Goal: Information Seeking & Learning: Learn about a topic

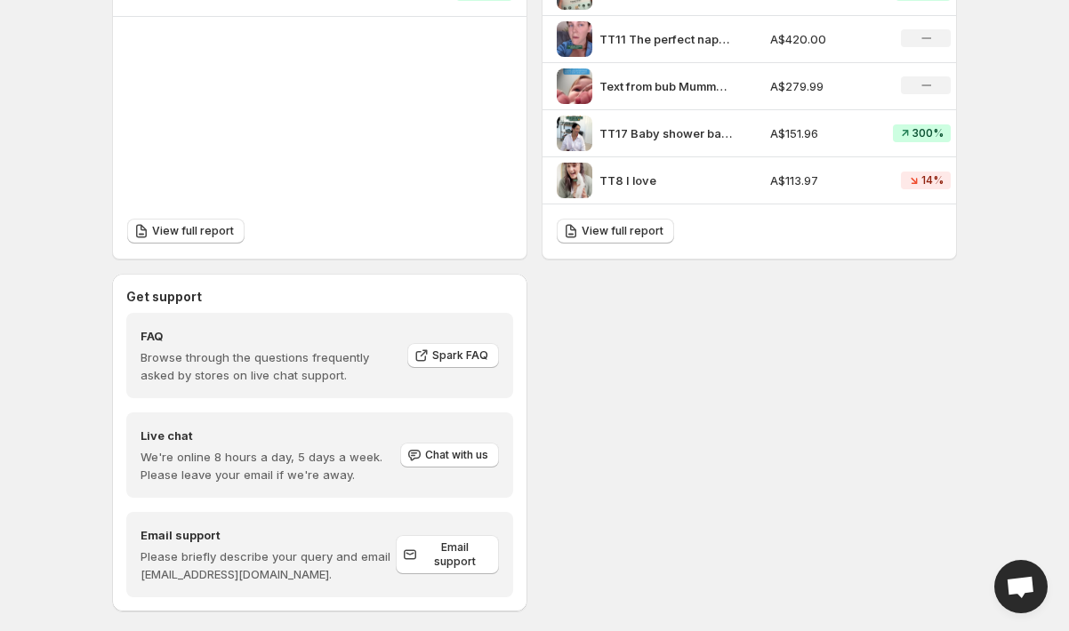
scroll to position [709, 0]
click at [644, 238] on link "View full report" at bounding box center [614, 229] width 117 height 25
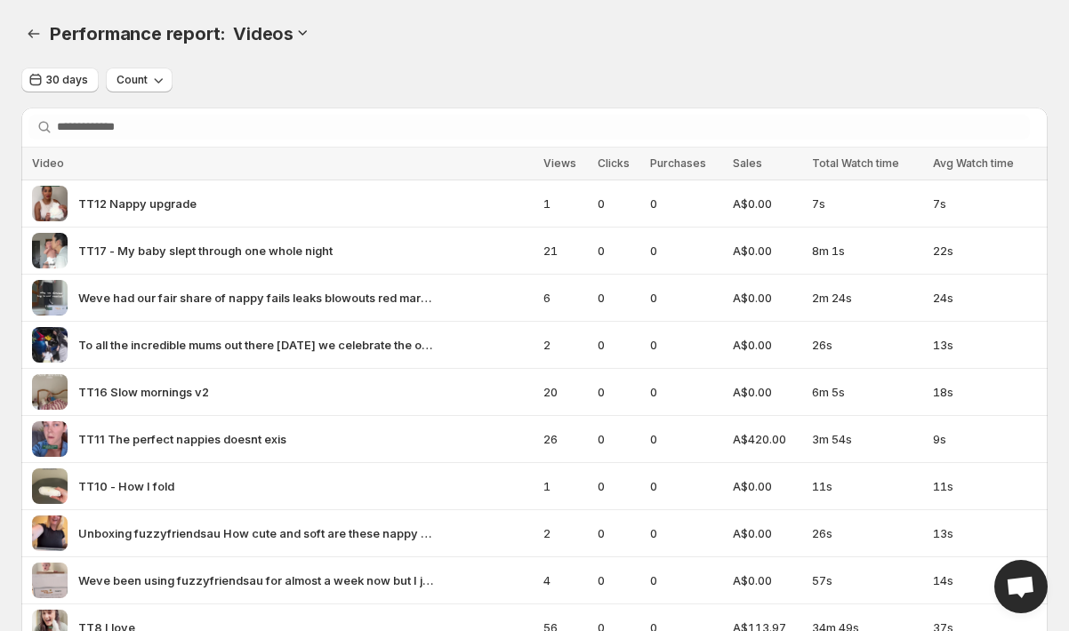
scroll to position [32, 0]
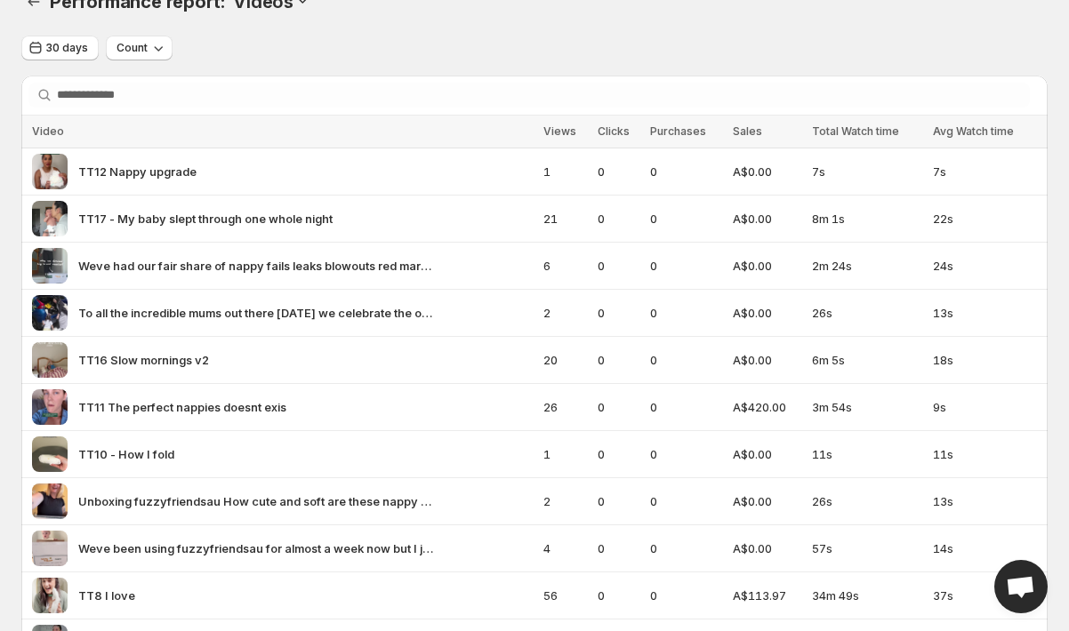
click at [752, 135] on span "Sales" at bounding box center [747, 130] width 29 height 13
click at [151, 45] on icon "button" at bounding box center [158, 48] width 18 height 18
click at [155, 108] on span "Conversion" at bounding box center [139, 115] width 64 height 14
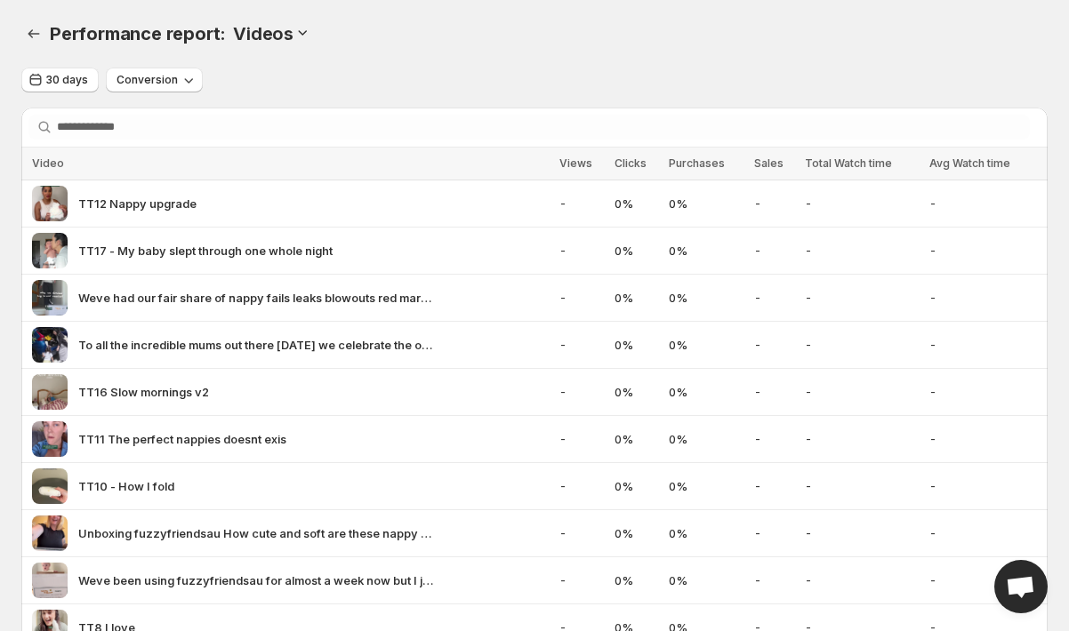
click at [142, 66] on div "Performance report: . This page is ready Performance report: Videos" at bounding box center [534, 34] width 1026 height 68
click at [148, 79] on span "Conversion" at bounding box center [146, 80] width 61 height 14
click at [156, 172] on span "Growth" at bounding box center [141, 178] width 41 height 14
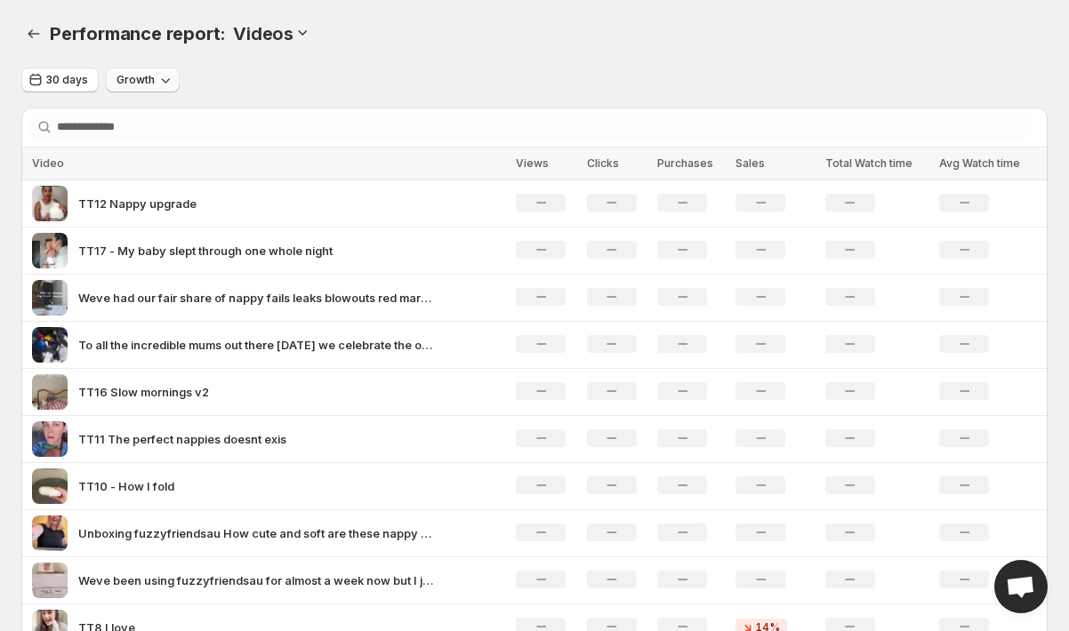
click at [157, 81] on icon "button" at bounding box center [165, 80] width 18 height 18
click at [146, 149] on span "Conversion" at bounding box center [142, 147] width 64 height 14
click at [144, 80] on span "Growth" at bounding box center [135, 80] width 38 height 14
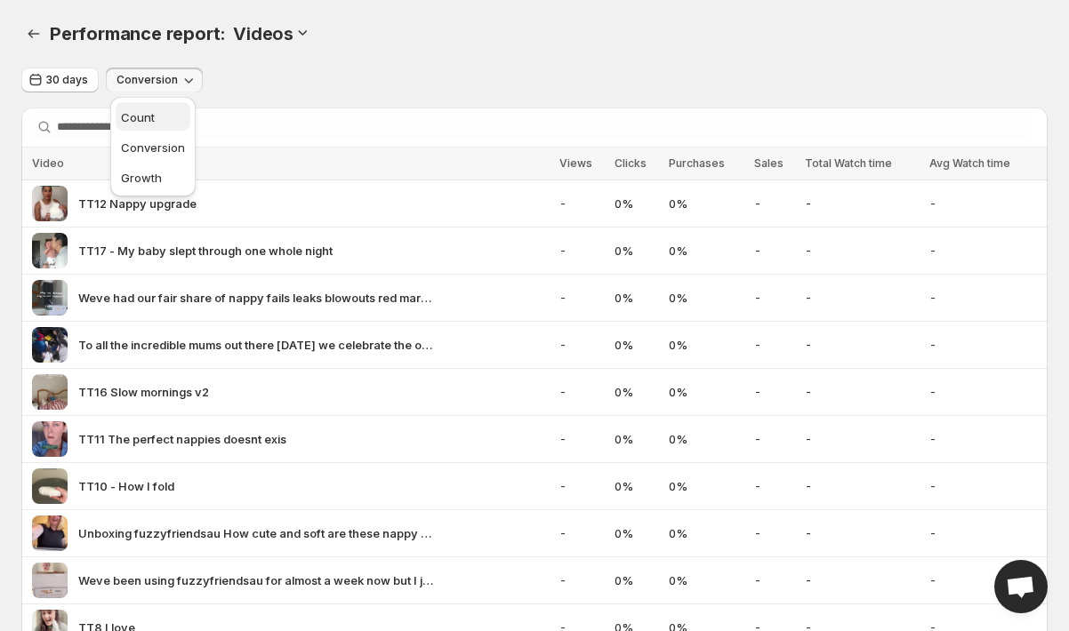
click at [144, 111] on span "Count" at bounding box center [138, 117] width 34 height 14
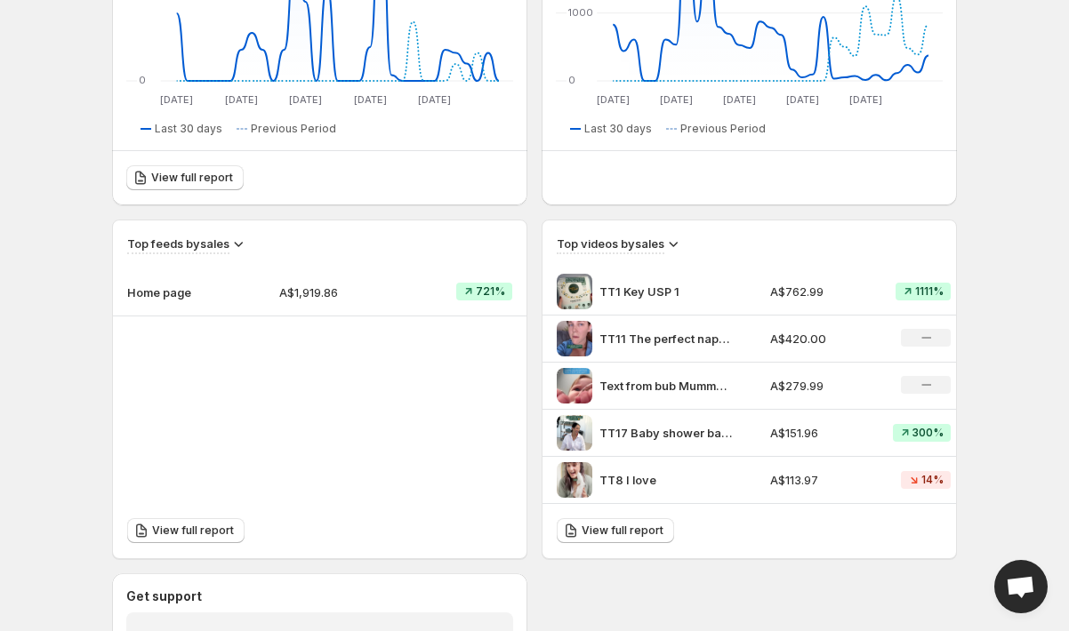
scroll to position [410, 0]
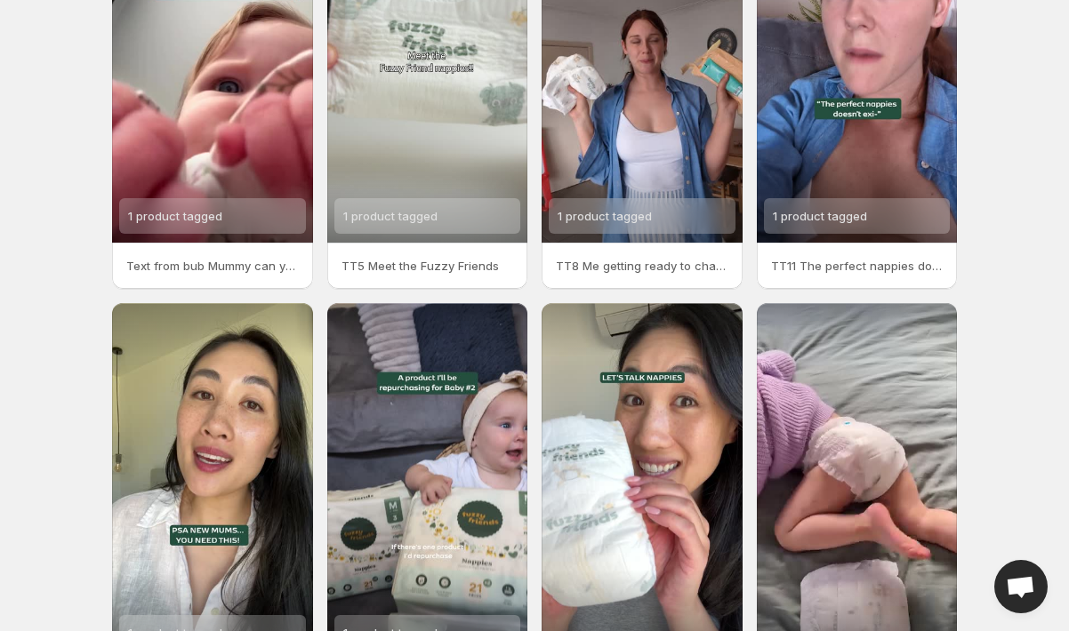
scroll to position [338, 0]
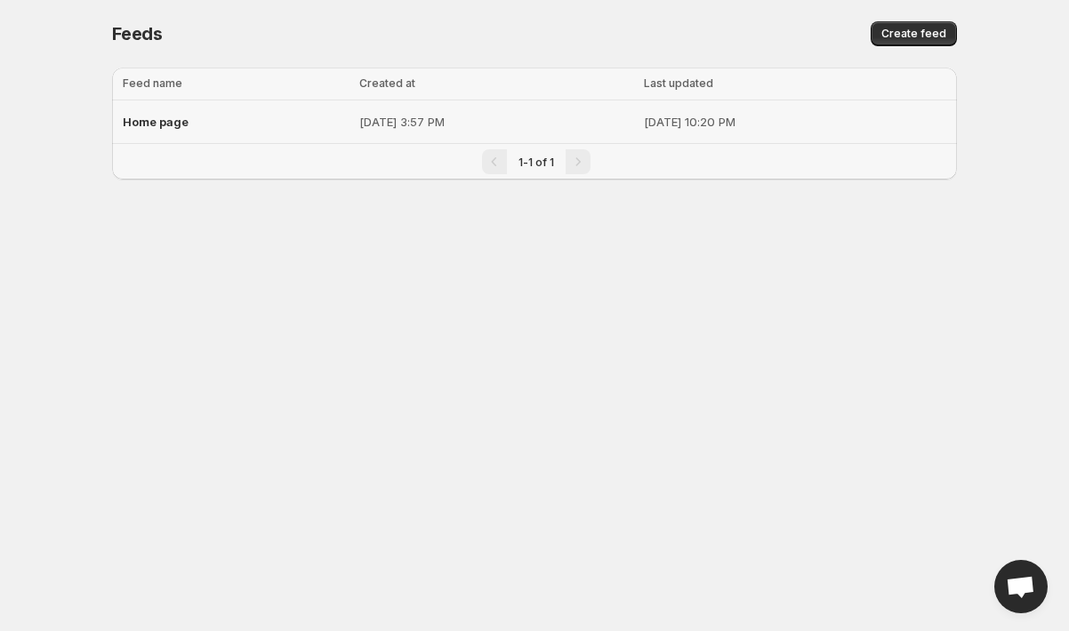
click at [255, 119] on div "Home page" at bounding box center [236, 122] width 226 height 32
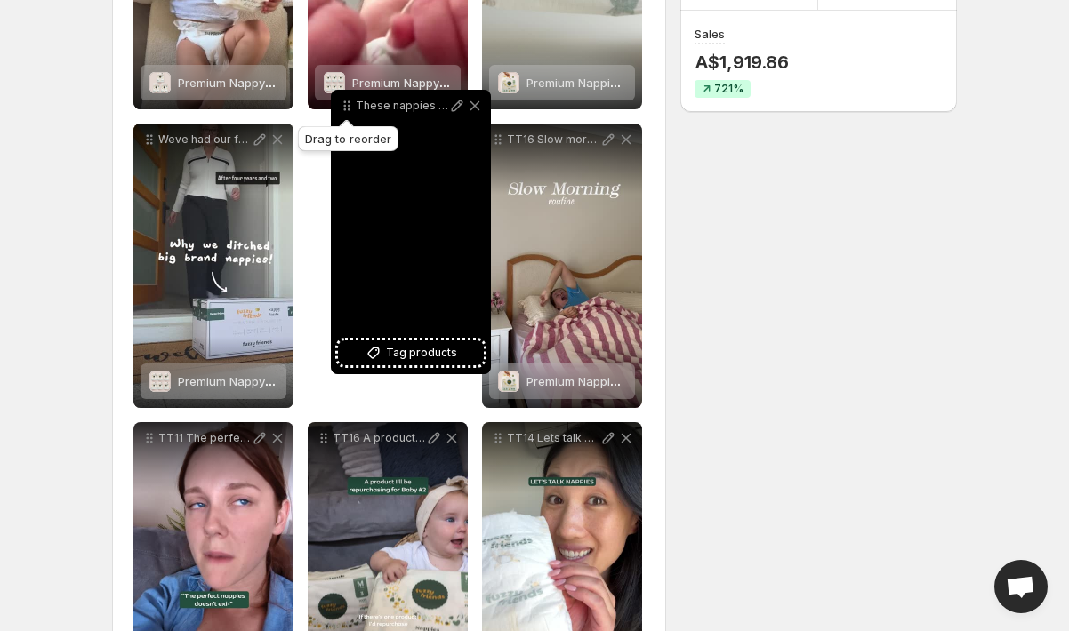
scroll to position [382, 0]
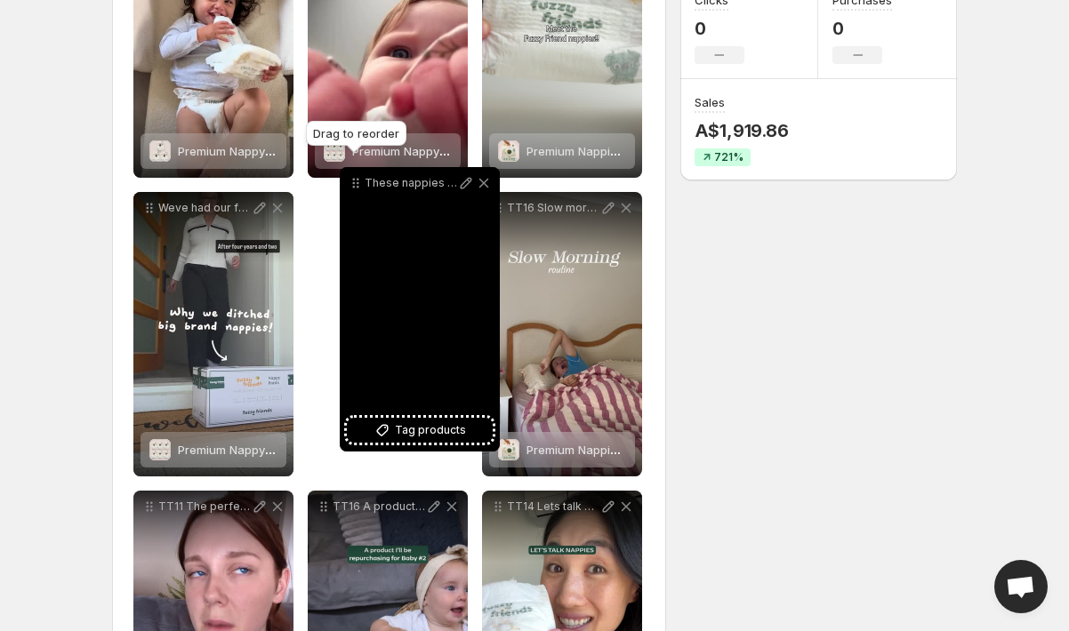
drag, startPoint x: 327, startPoint y: 92, endPoint x: 359, endPoint y: 187, distance: 99.5
click at [359, 187] on icon at bounding box center [356, 183] width 18 height 18
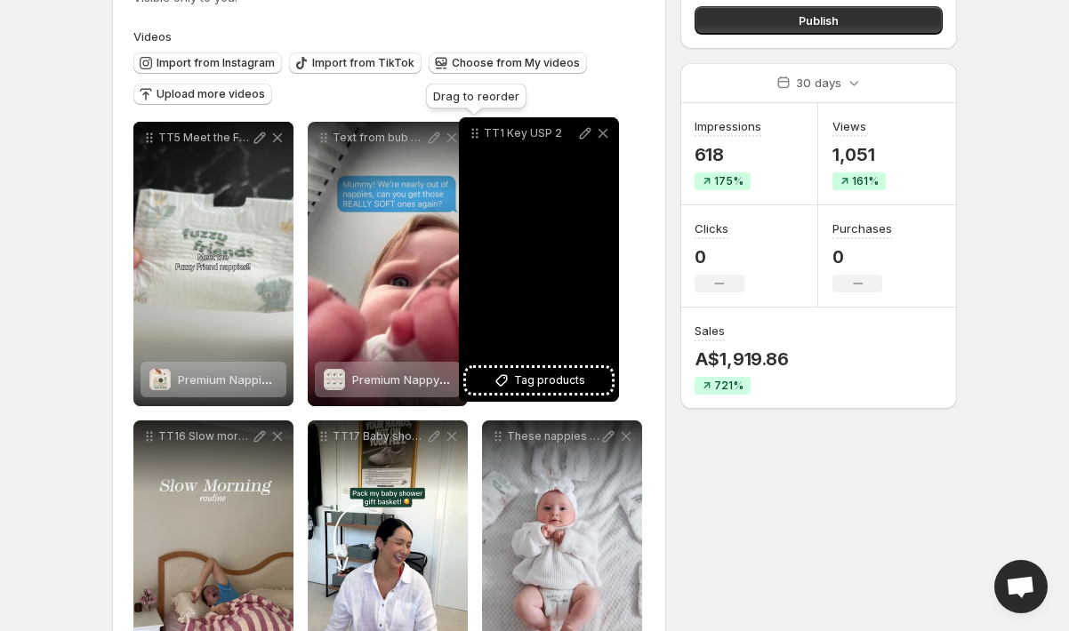
scroll to position [149, 0]
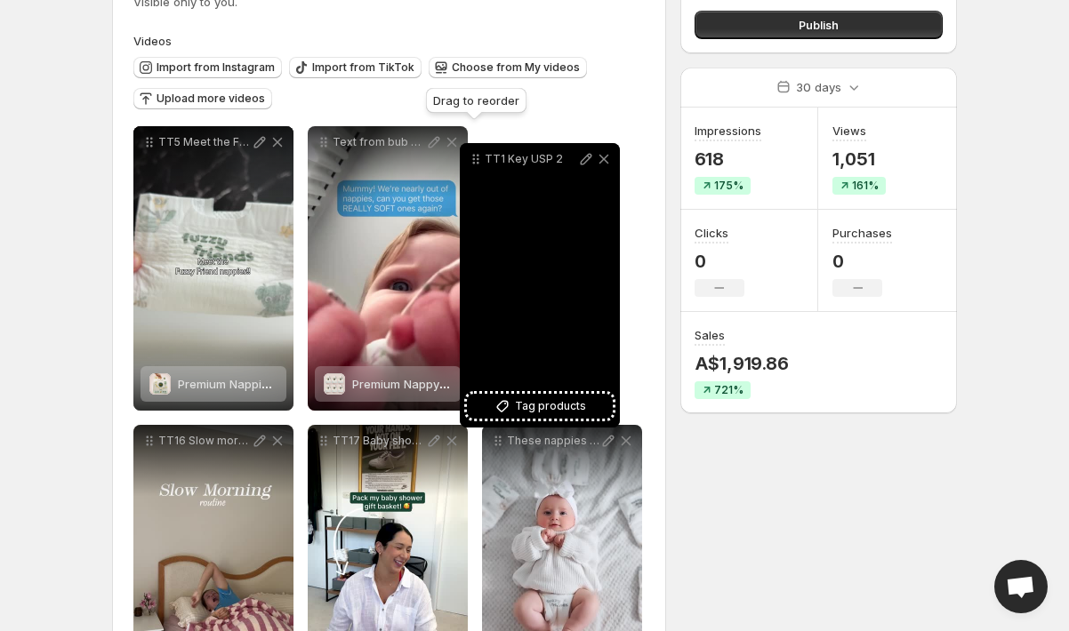
drag, startPoint x: 501, startPoint y: 100, endPoint x: 479, endPoint y: 164, distance: 66.9
click at [479, 164] on icon at bounding box center [476, 159] width 18 height 18
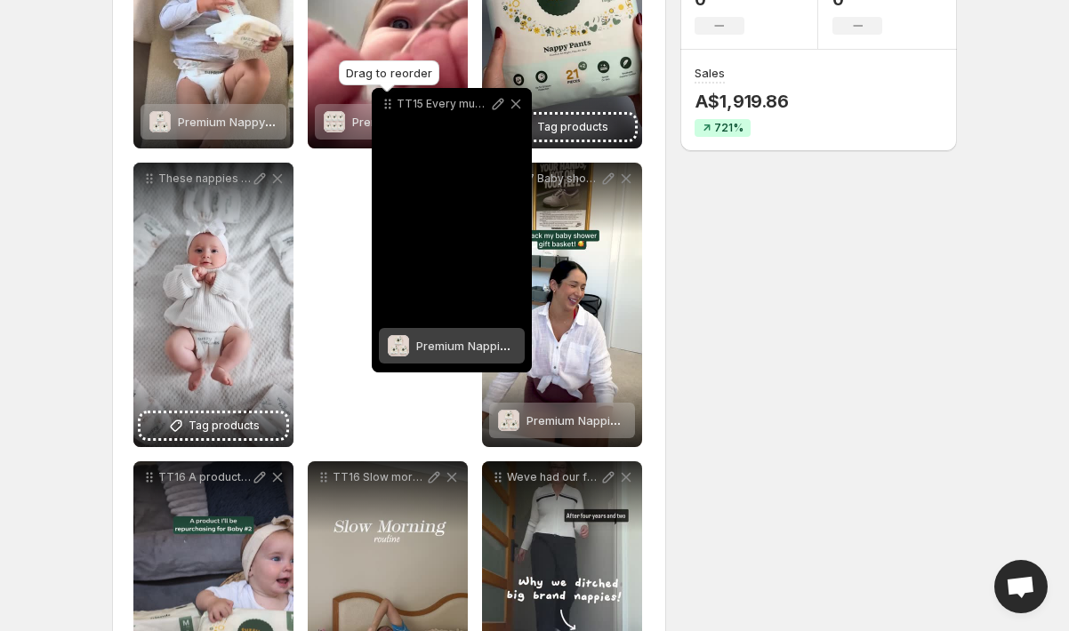
scroll to position [402, 0]
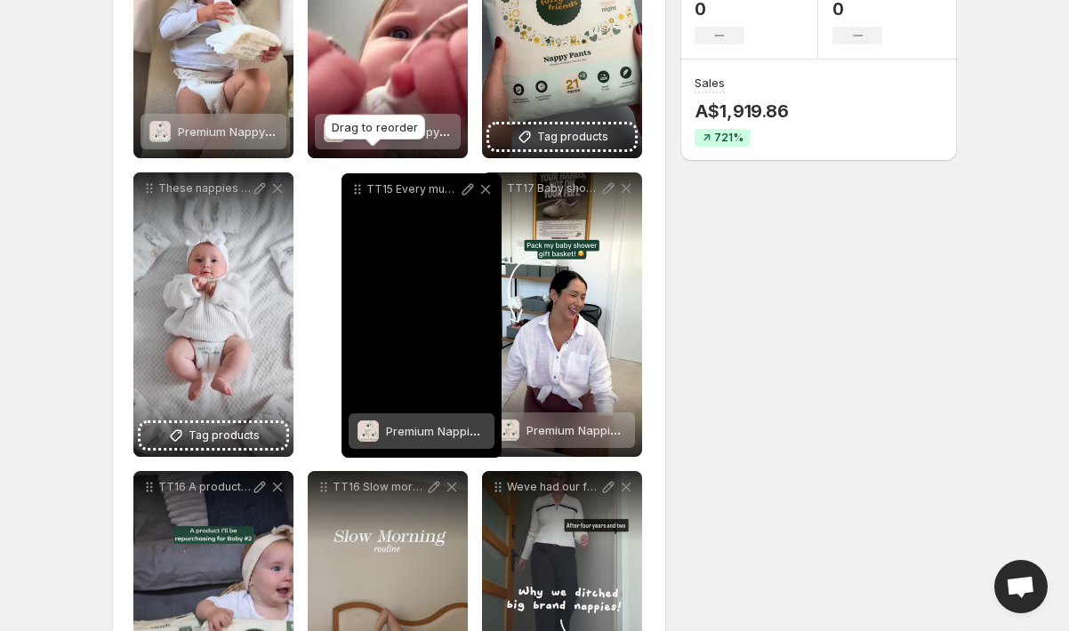
drag, startPoint x: 323, startPoint y: 188, endPoint x: 356, endPoint y: 195, distance: 33.5
click at [356, 195] on icon at bounding box center [357, 189] width 18 height 18
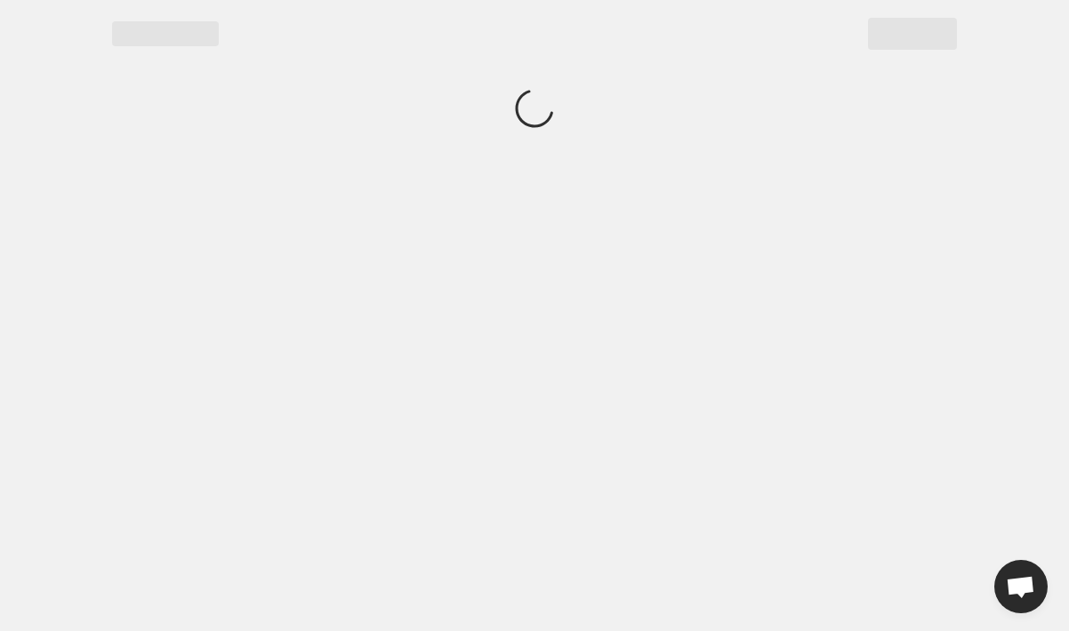
scroll to position [0, 0]
